Goal: Task Accomplishment & Management: Use online tool/utility

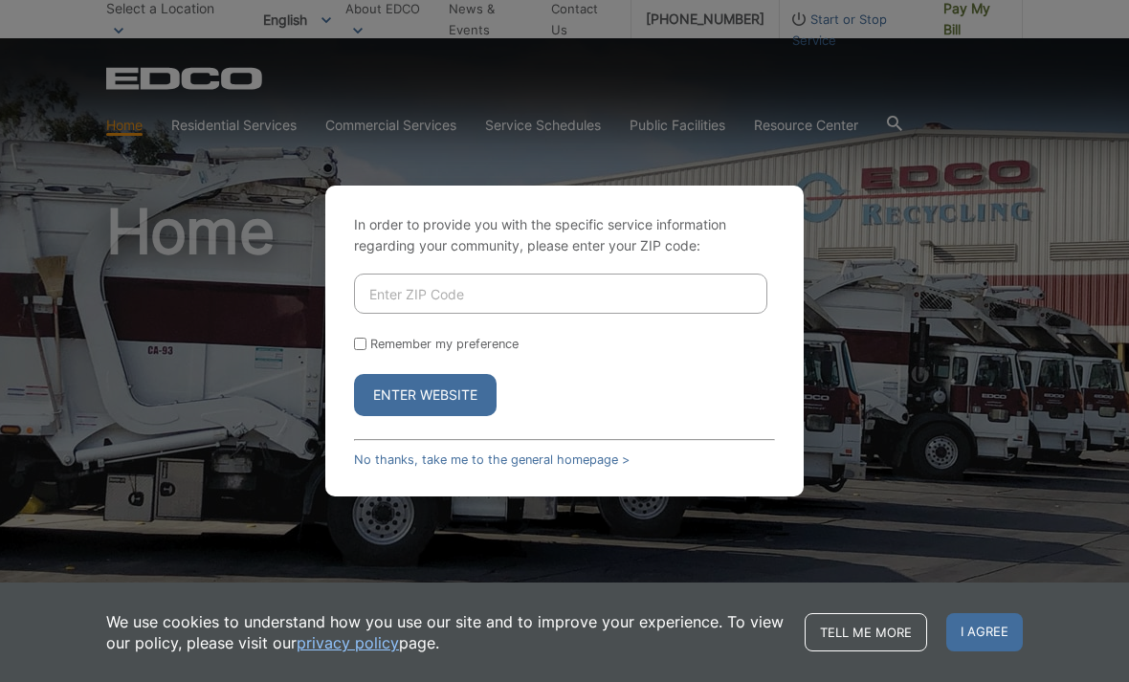
click at [397, 314] on input "Enter ZIP Code" at bounding box center [560, 294] width 413 height 40
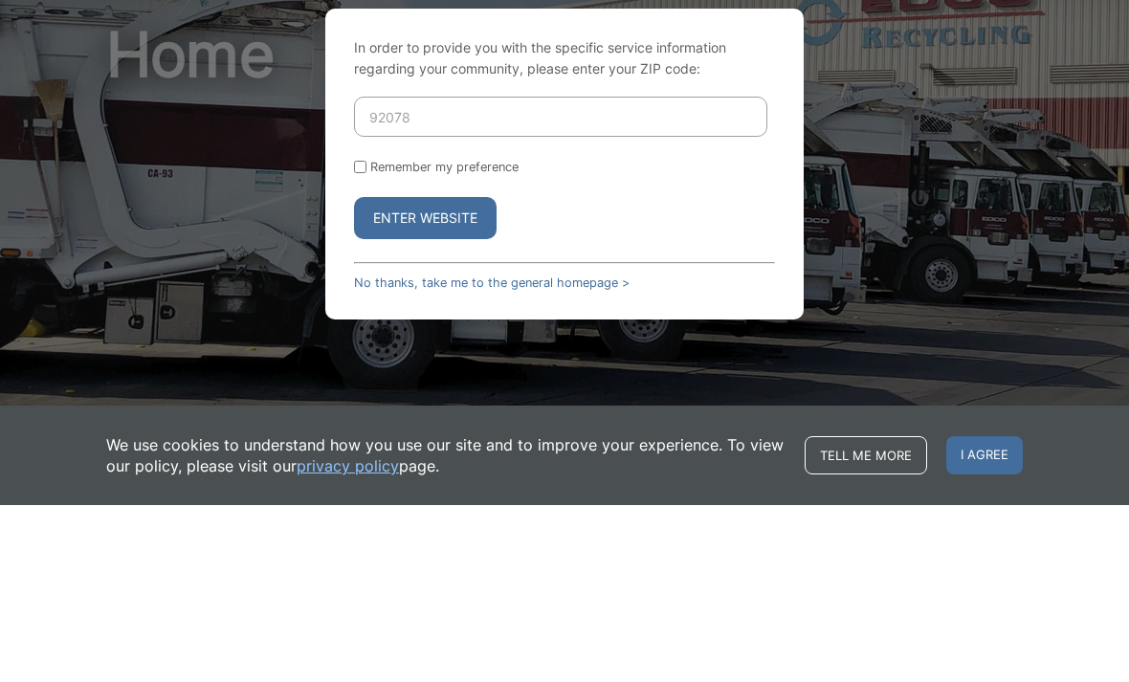
type input "92078"
click at [425, 374] on button "Enter Website" at bounding box center [425, 395] width 143 height 42
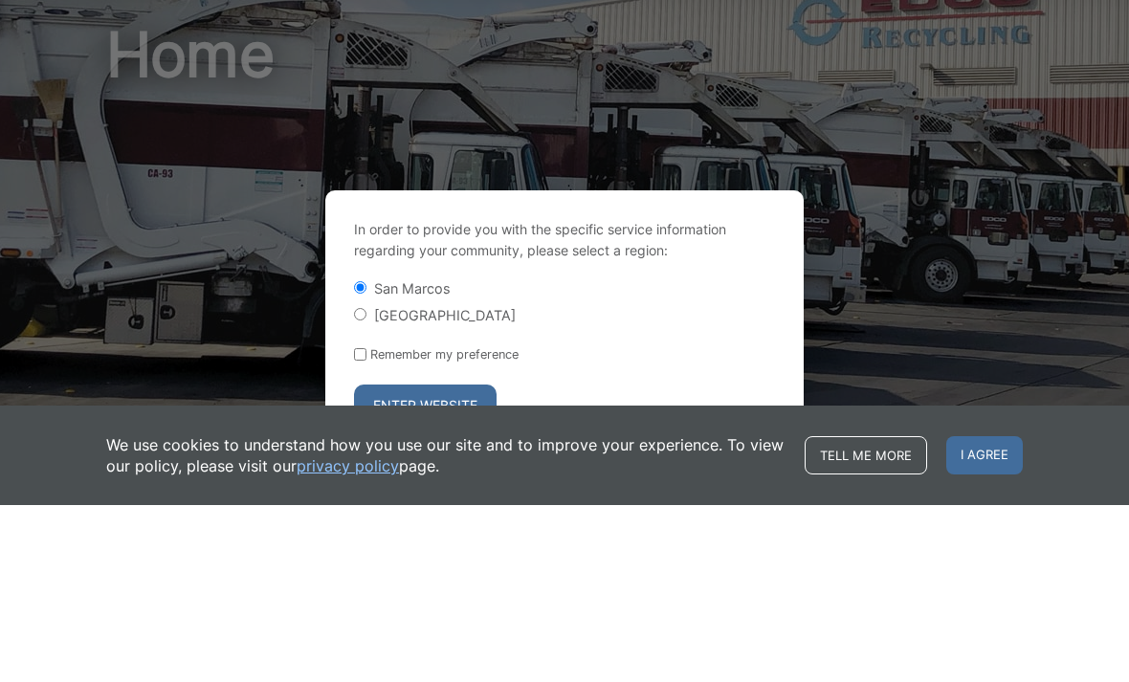
scroll to position [177, 0]
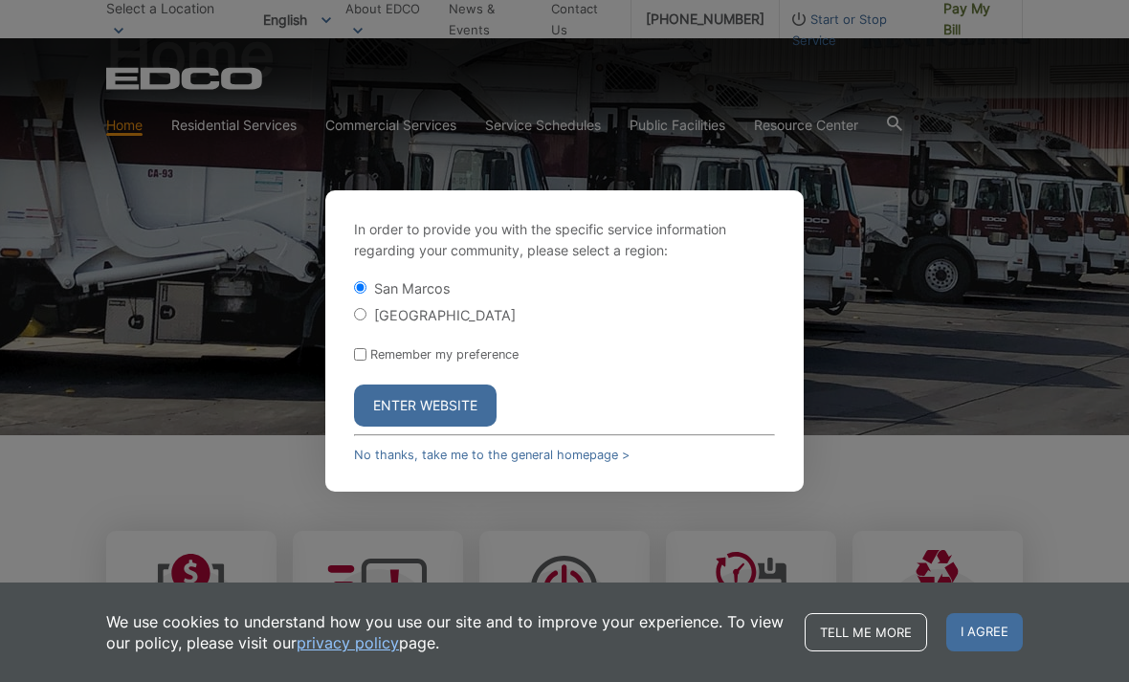
click at [400, 427] on button "Enter Website" at bounding box center [425, 406] width 143 height 42
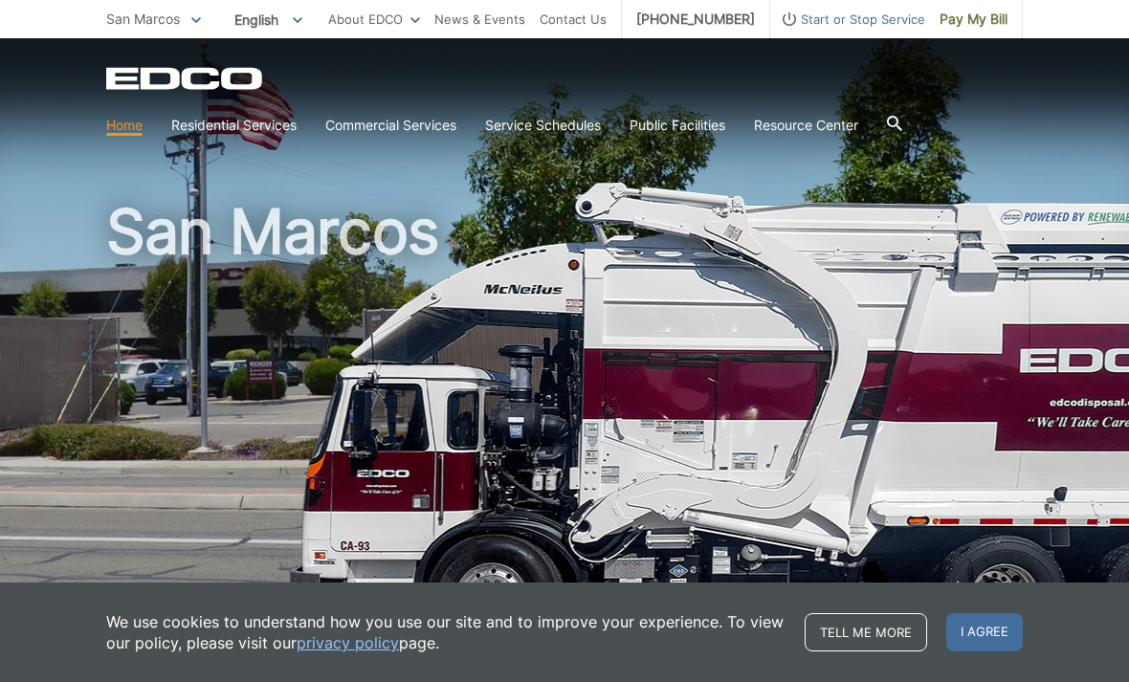
click at [994, 27] on span "Pay My Bill" at bounding box center [974, 19] width 68 height 21
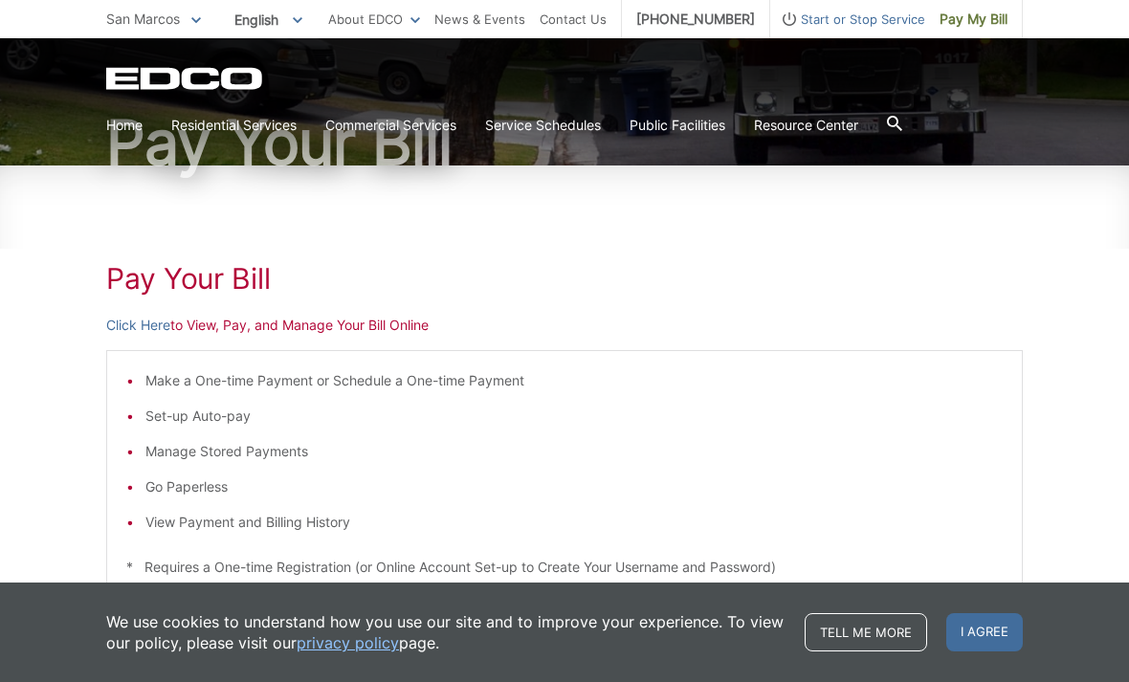
scroll to position [170, 0]
click at [337, 328] on p "Click Here to View, Pay, and Manage Your Bill Online" at bounding box center [564, 324] width 917 height 21
click at [138, 327] on link "Click Here" at bounding box center [138, 324] width 64 height 21
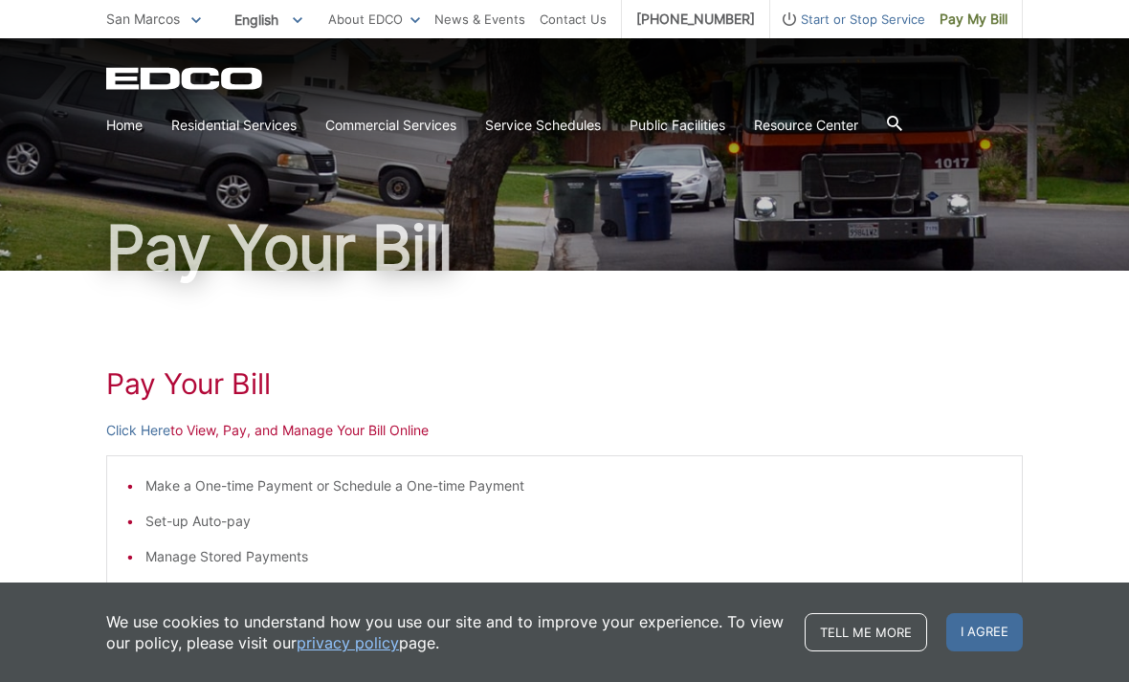
scroll to position [0, 0]
